Goal: Transaction & Acquisition: Subscribe to service/newsletter

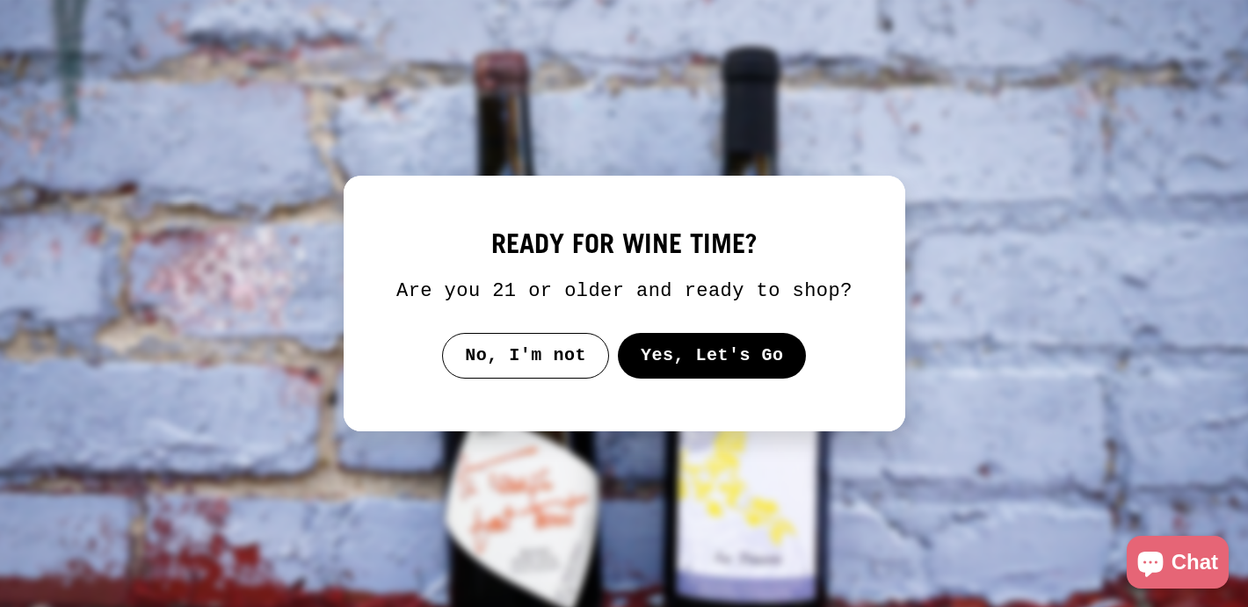
click at [691, 374] on button "Yes, Let's Go" at bounding box center [711, 356] width 189 height 46
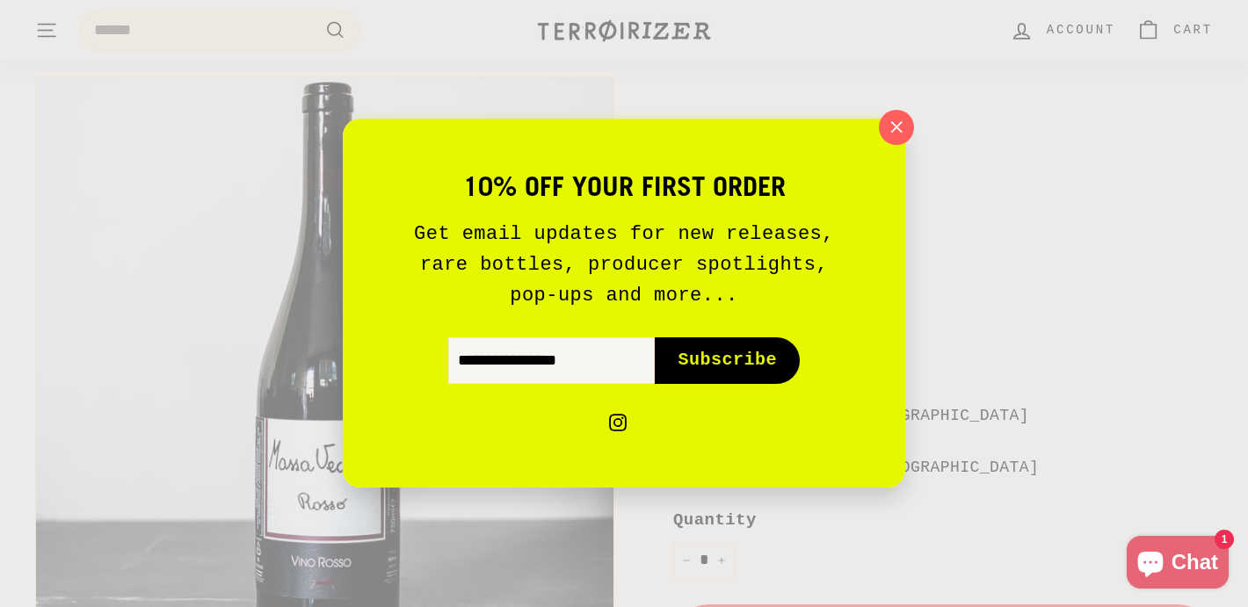
scroll to position [156, 0]
click at [896, 119] on icon "button" at bounding box center [896, 127] width 26 height 26
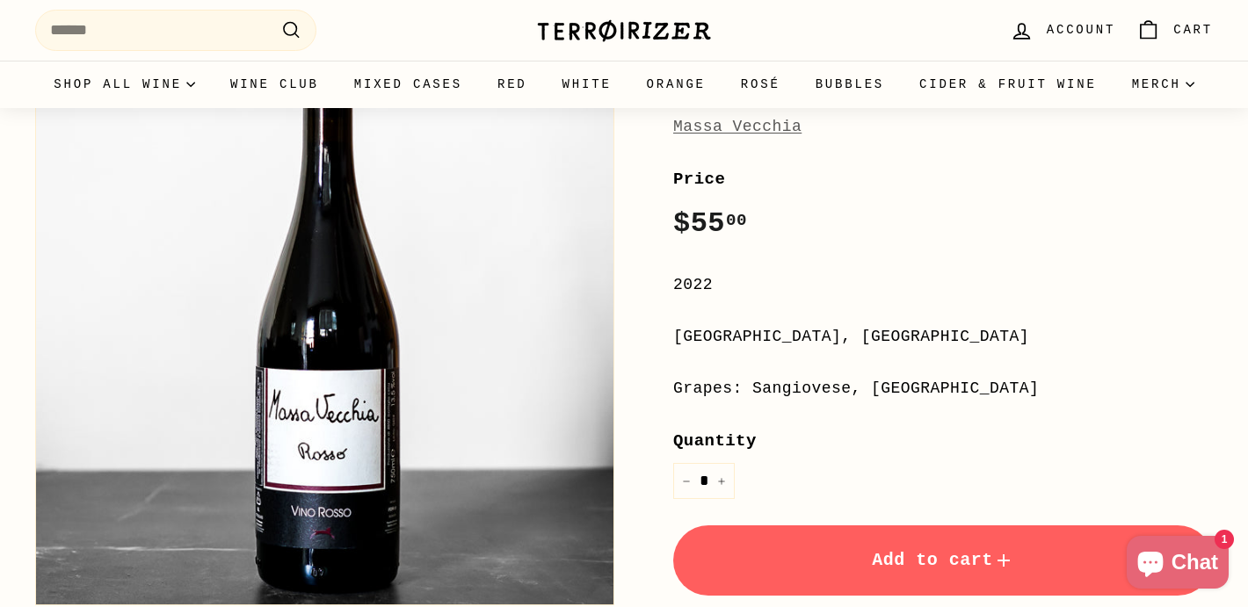
scroll to position [0, 0]
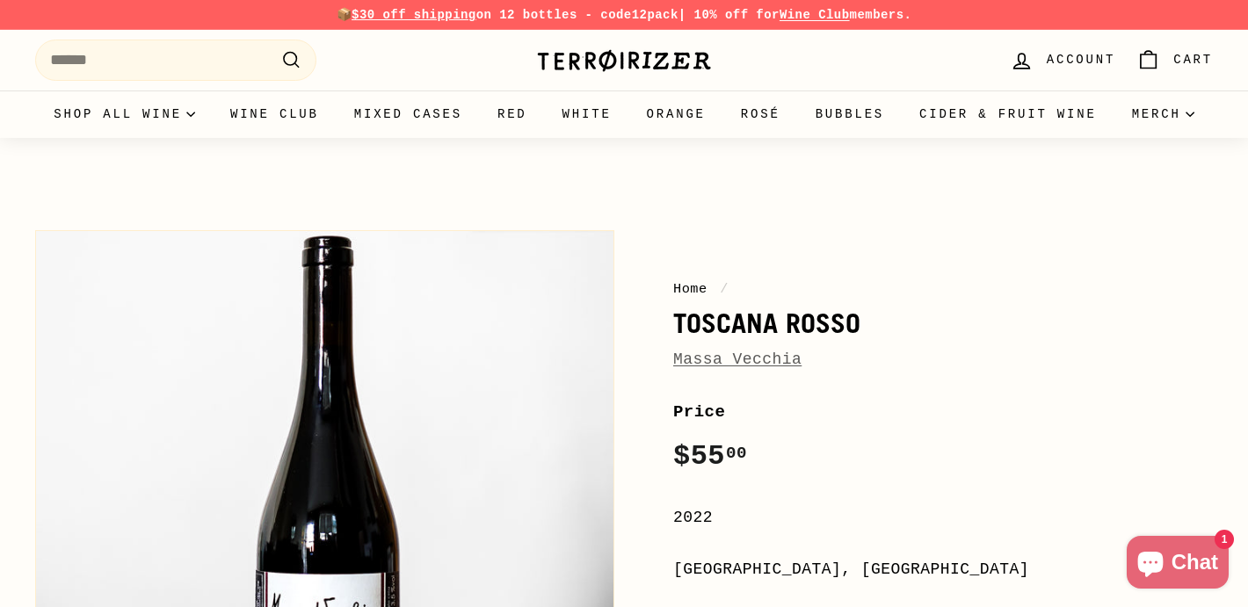
click at [649, 67] on img at bounding box center [624, 60] width 176 height 25
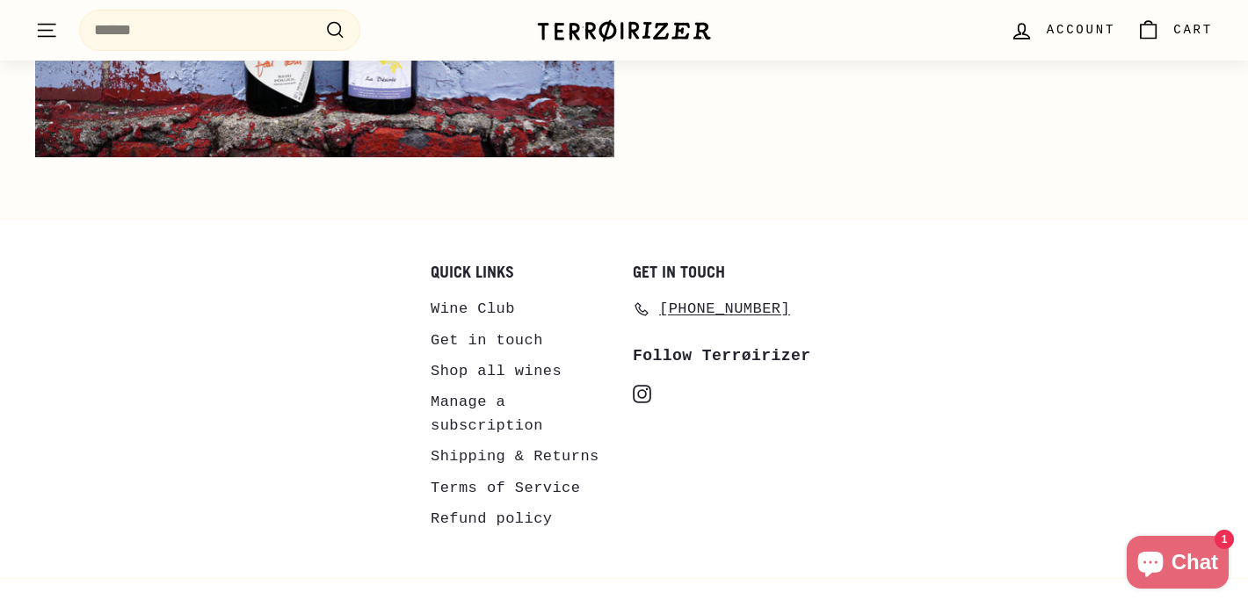
scroll to position [8536, 0]
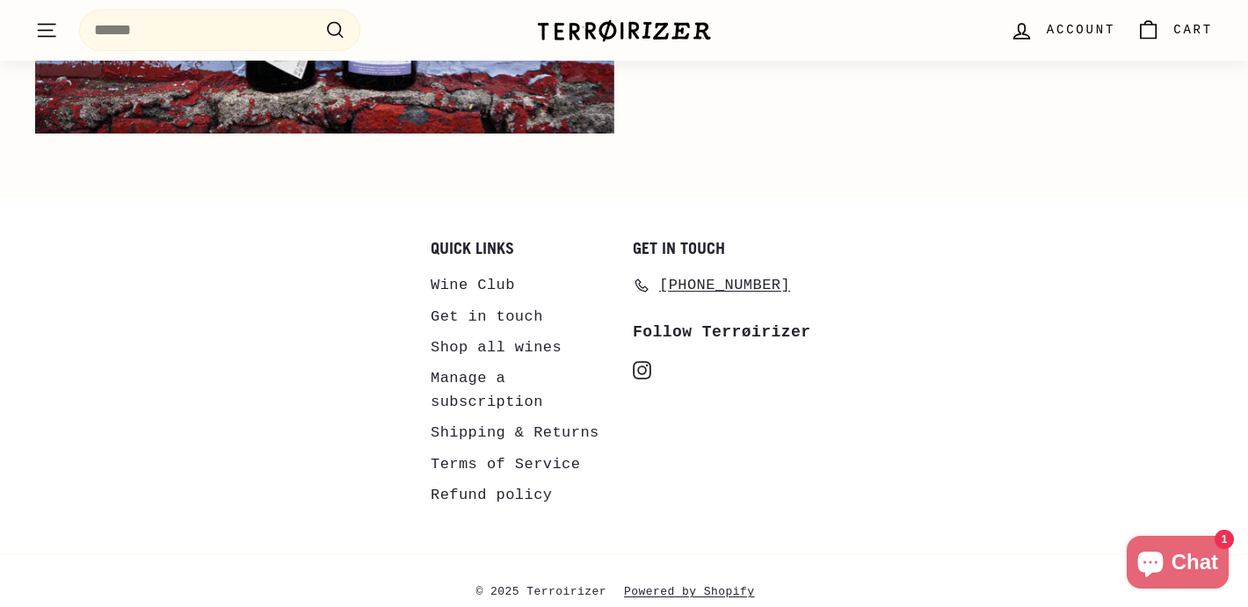
click at [465, 274] on link "Wine Club" at bounding box center [473, 285] width 84 height 31
